Goal: Find specific page/section: Find specific page/section

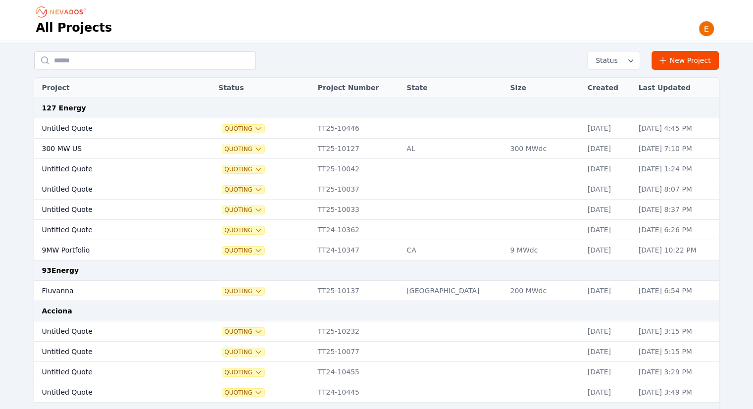
click at [163, 69] on div "Status New Project" at bounding box center [376, 60] width 685 height 19
click at [136, 55] on input "text" at bounding box center [145, 60] width 222 height 18
type input "********"
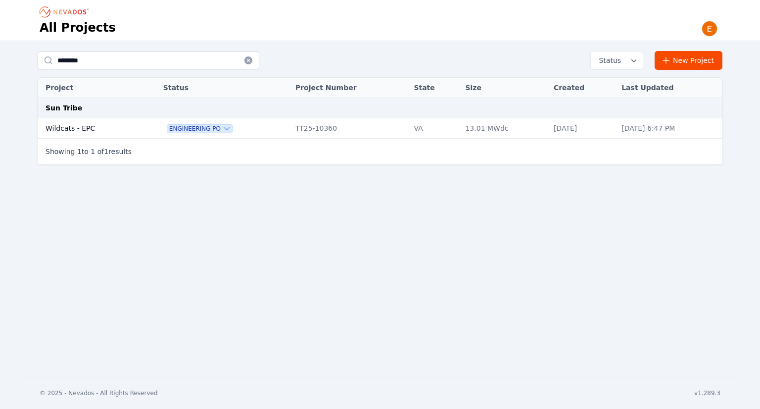
click at [89, 129] on td "Wildcats - EPC" at bounding box center [90, 128] width 104 height 20
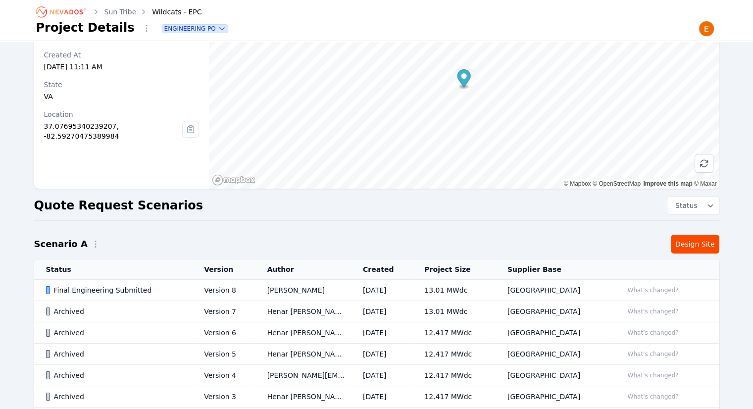
scroll to position [156, 0]
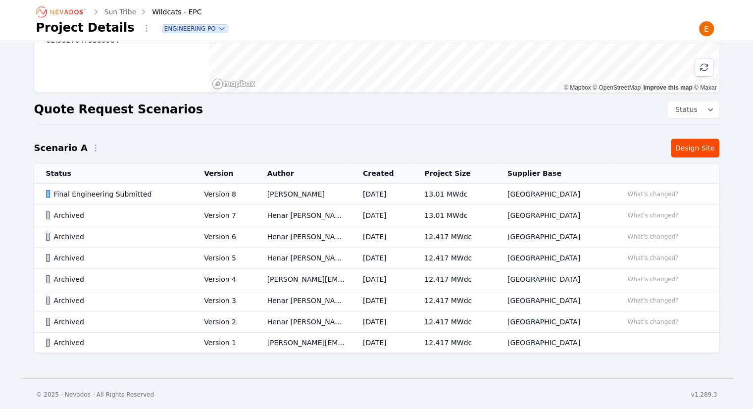
click at [566, 193] on td "[GEOGRAPHIC_DATA]" at bounding box center [554, 194] width 116 height 21
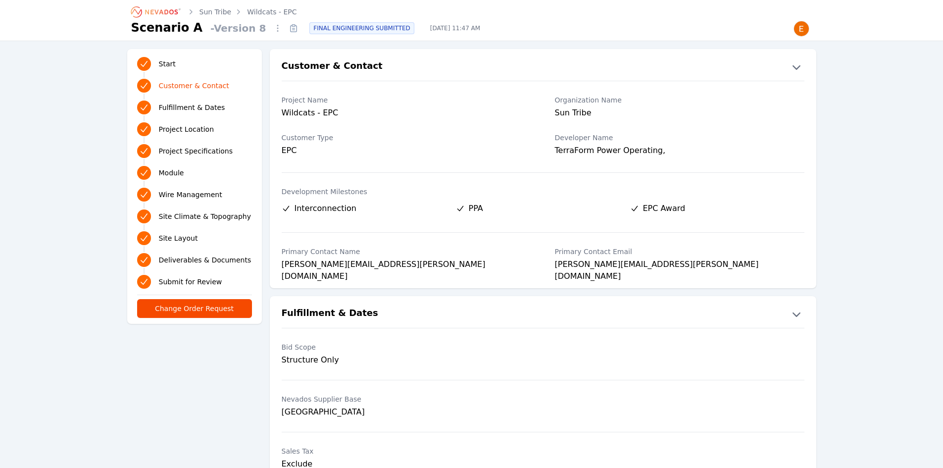
click at [178, 13] on icon "Breadcrumb" at bounding box center [156, 12] width 54 height 16
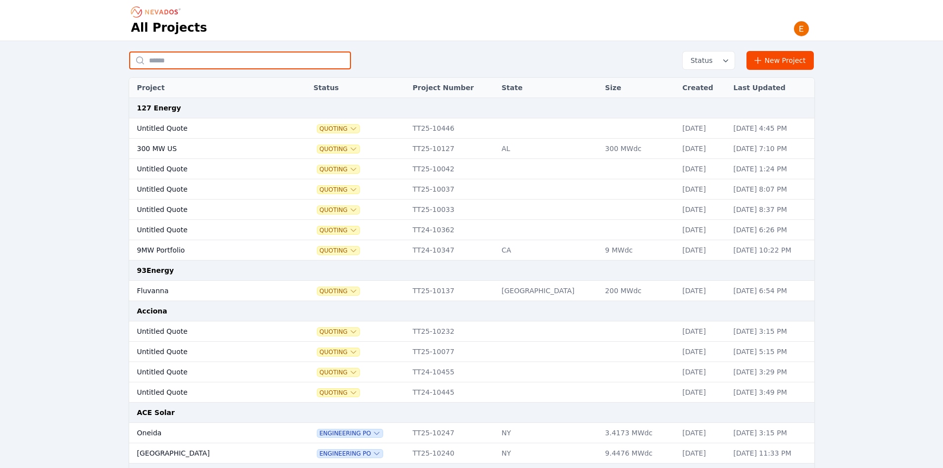
click at [253, 60] on input "text" at bounding box center [240, 60] width 222 height 18
type input "*******"
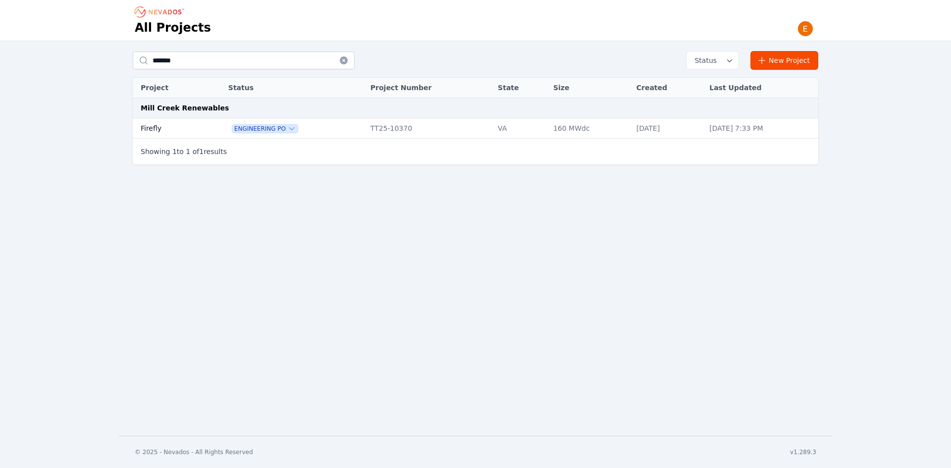
click at [152, 137] on td "Firefly" at bounding box center [169, 128] width 73 height 20
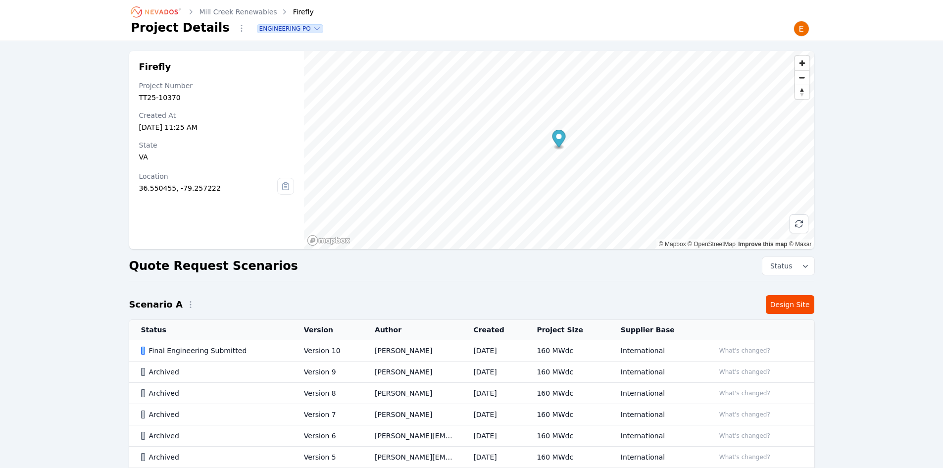
scroll to position [162, 0]
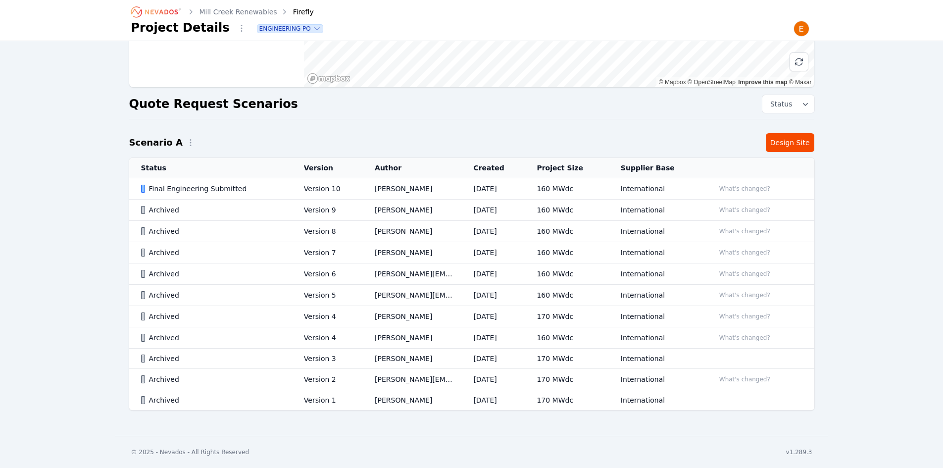
click at [455, 192] on td "[PERSON_NAME]" at bounding box center [412, 188] width 99 height 21
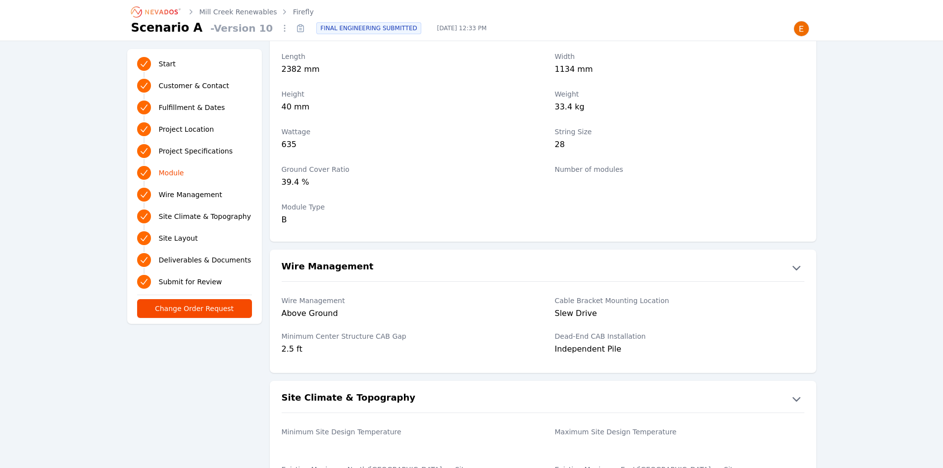
scroll to position [1089, 0]
